Goal: Navigation & Orientation: Find specific page/section

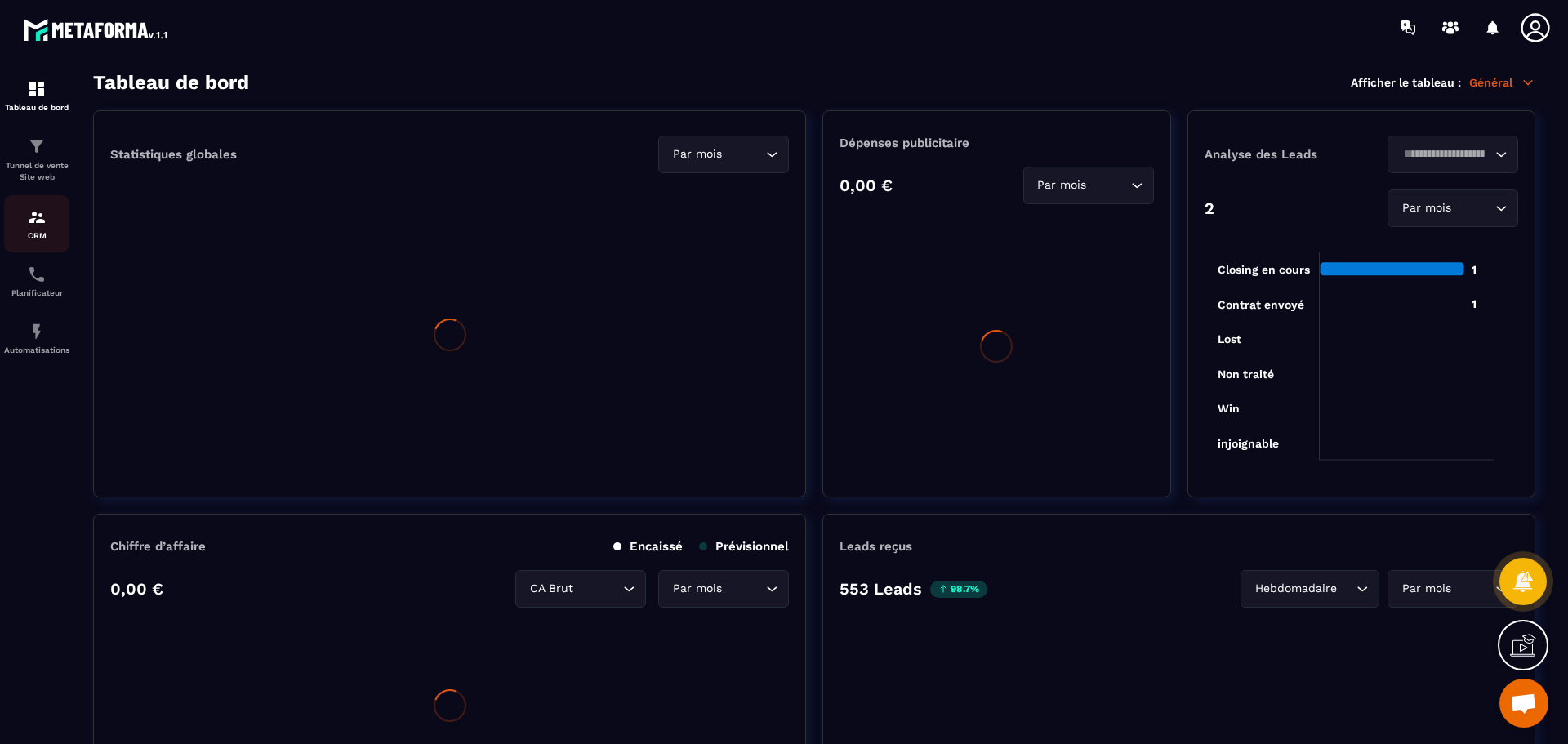
click at [37, 228] on div "CRM" at bounding box center [36, 224] width 65 height 32
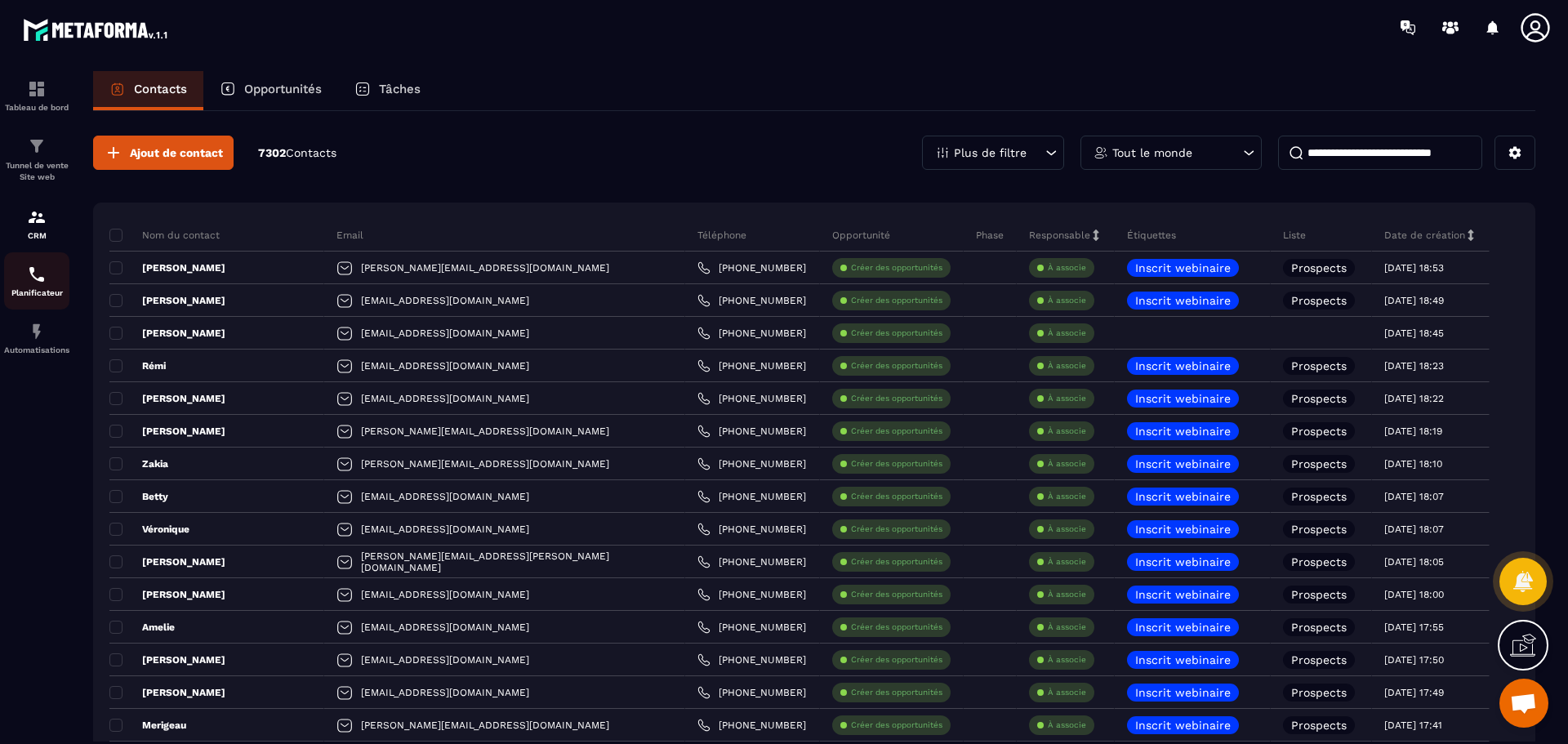
click at [35, 281] on img at bounding box center [36, 274] width 19 height 19
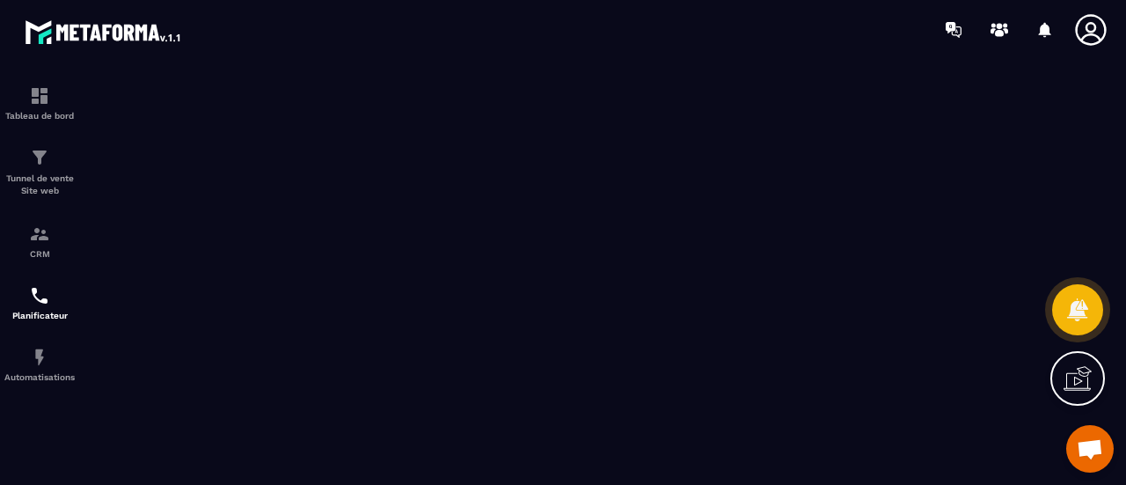
click at [668, 69] on section "Tableau de bord Tunnel de vente Site web CRM Planificateur Automatisations" at bounding box center [563, 272] width 1126 height 426
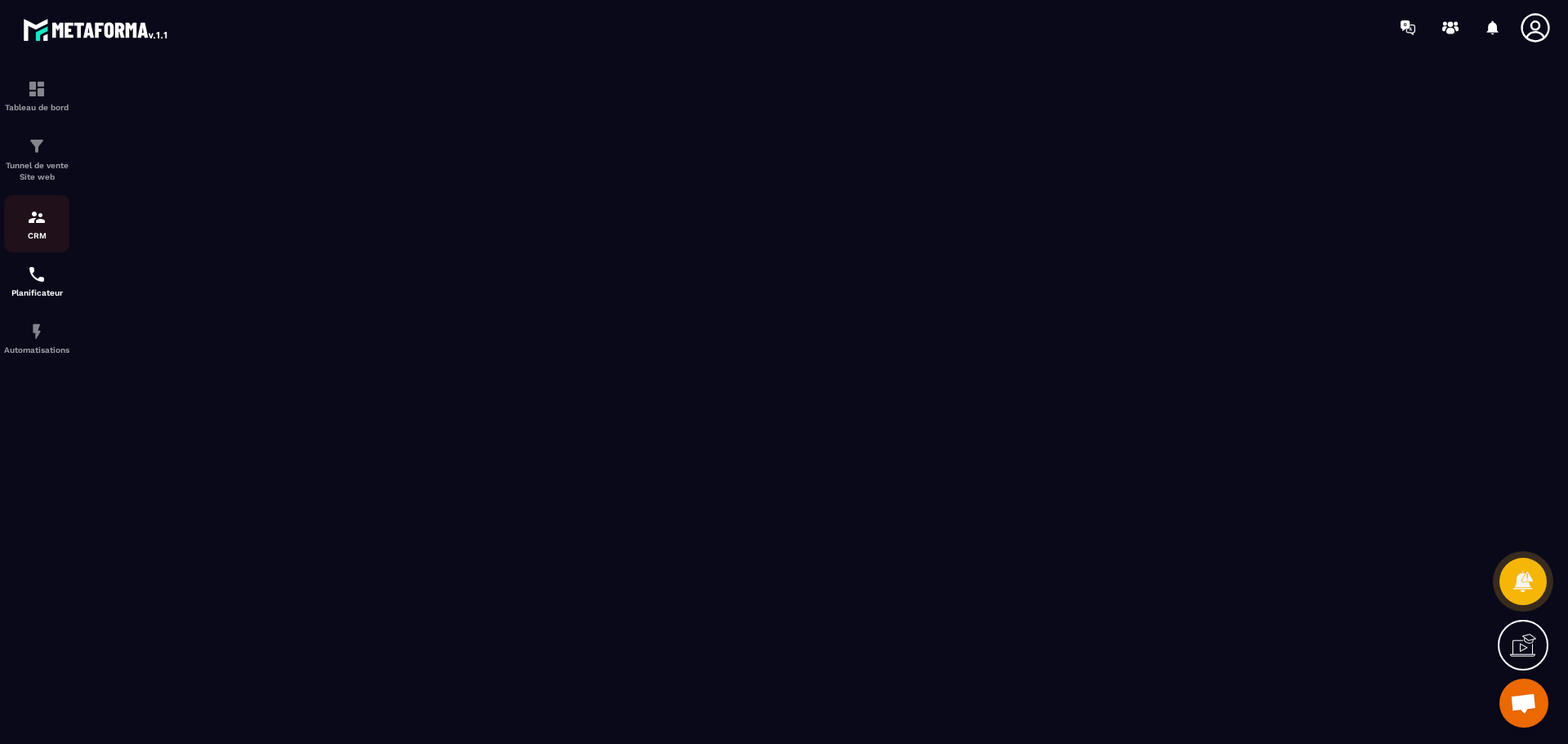
click at [35, 223] on img at bounding box center [36, 217] width 19 height 19
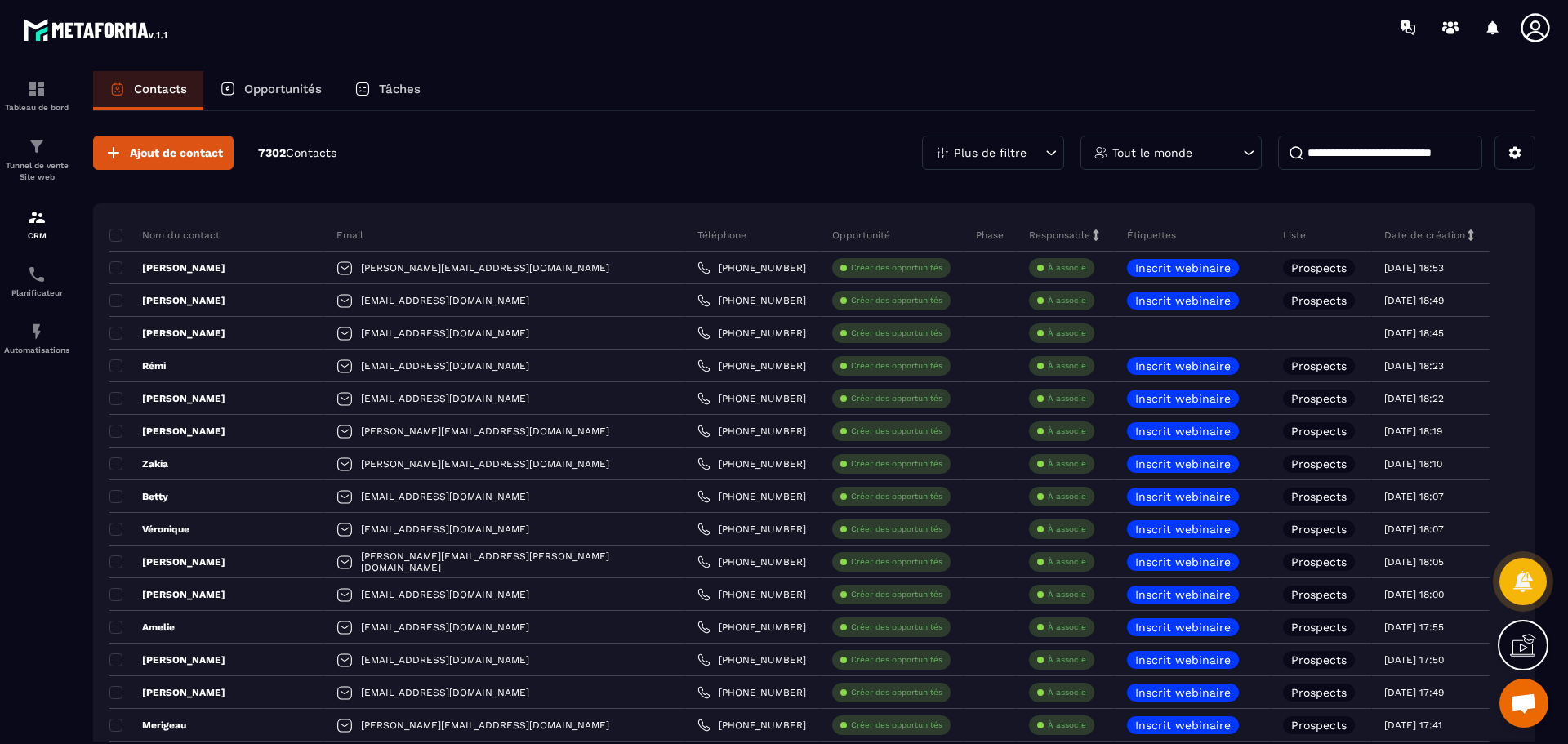
click at [392, 87] on p "Tâches" at bounding box center [399, 89] width 42 height 15
